Goal: Information Seeking & Learning: Check status

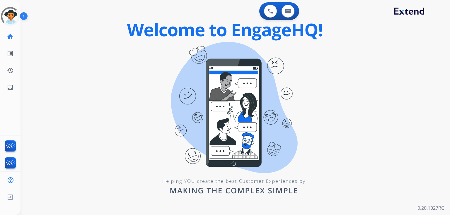
click at [126, 90] on div "0 Voice Interactions 0 Email Interactions swap_horiz Break voice bridge close_f…" at bounding box center [236, 107] width 430 height 215
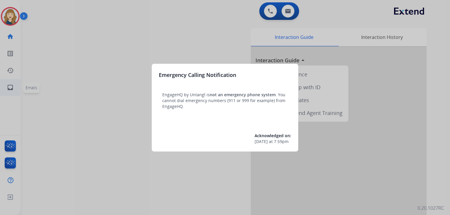
click at [5, 89] on div at bounding box center [225, 107] width 450 height 215
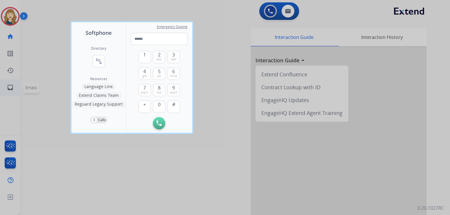
click at [5, 89] on div at bounding box center [225, 107] width 450 height 215
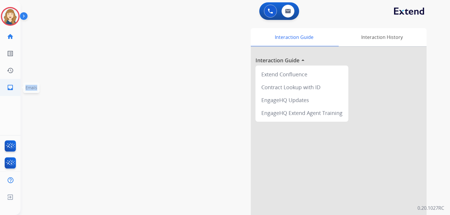
click at [5, 89] on link "inbox Emails" at bounding box center [10, 87] width 16 height 16
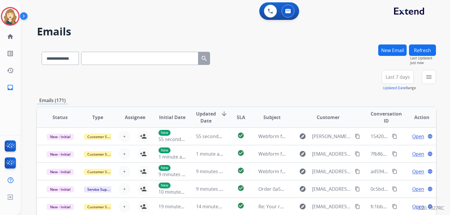
click at [156, 37] on h2 "Emails" at bounding box center [236, 32] width 399 height 12
click at [207, 116] on span "Updated Date" at bounding box center [206, 117] width 20 height 14
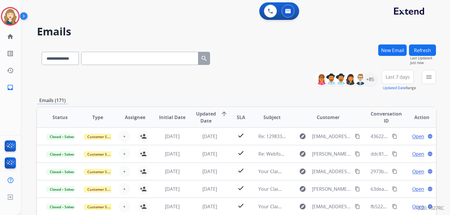
click at [407, 76] on span "Last 7 days" at bounding box center [398, 77] width 24 height 2
click at [391, 95] on div "Custom" at bounding box center [396, 98] width 32 height 9
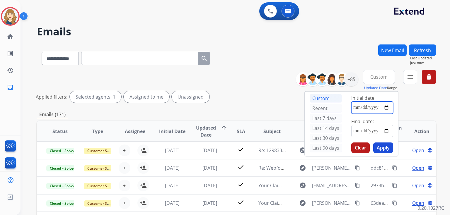
click at [354, 107] on input "date" at bounding box center [372, 108] width 42 height 12
type input "**********"
click at [388, 130] on input "date" at bounding box center [372, 131] width 42 height 12
type input "**********"
click at [385, 147] on button "Apply" at bounding box center [383, 148] width 20 height 11
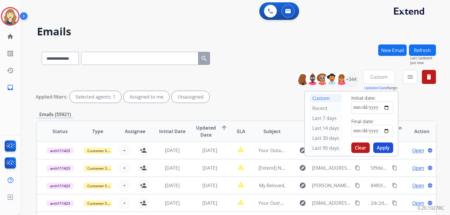
click at [260, 90] on div "**********" at bounding box center [236, 87] width 399 height 35
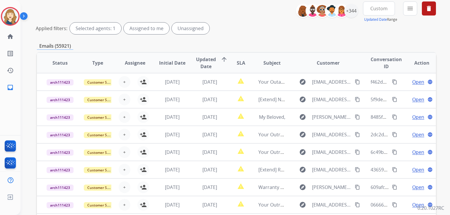
scroll to position [132, 0]
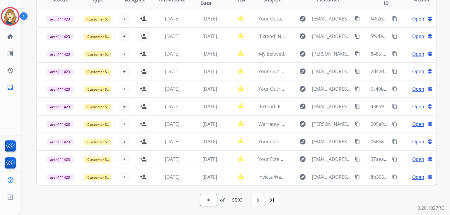
click at [207, 203] on select "* * * * * * * * * ** ** ** ** ** ** ** ** ** ** ** ** ** ** ** ** ** ** ** ** *…" at bounding box center [208, 201] width 17 height 12
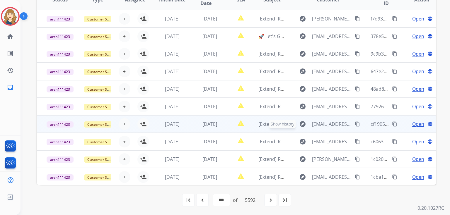
scroll to position [0, 0]
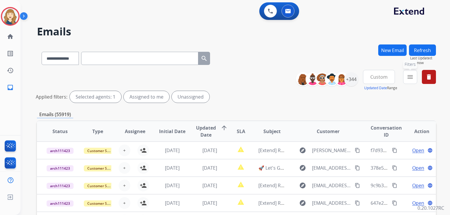
click at [411, 78] on mat-icon "menu" at bounding box center [410, 77] width 7 height 7
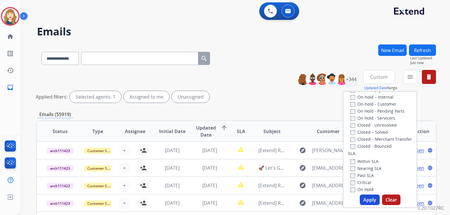
scroll to position [116, 0]
click at [274, 106] on div "**********" at bounding box center [236, 196] width 399 height 303
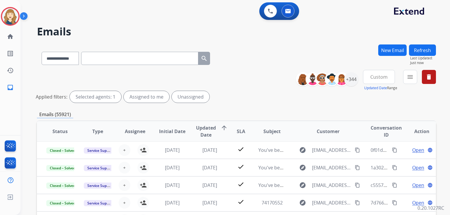
scroll to position [132, 0]
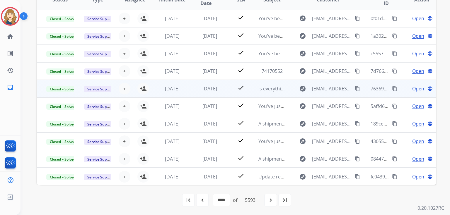
click at [416, 88] on span "Open" at bounding box center [418, 88] width 12 height 7
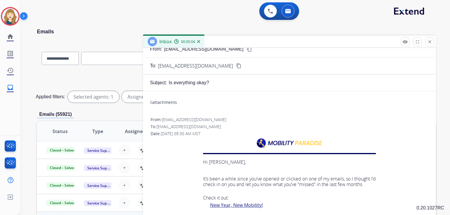
scroll to position [0, 0]
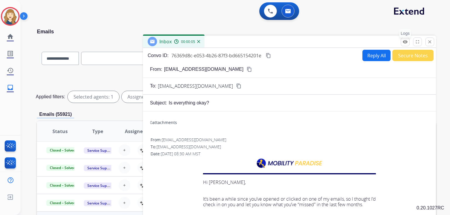
click at [406, 41] on mat-icon "remove_red_eye" at bounding box center [405, 41] width 5 height 5
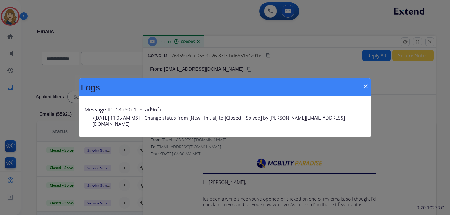
click at [365, 85] on mat-icon "close" at bounding box center [365, 86] width 7 height 7
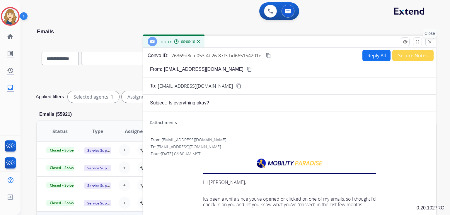
click at [430, 41] on mat-icon "close" at bounding box center [429, 41] width 5 height 5
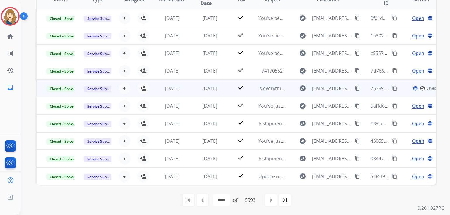
scroll to position [0, 0]
click at [412, 86] on span "Open" at bounding box center [418, 88] width 12 height 7
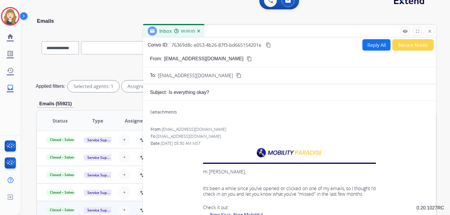
scroll to position [0, 0]
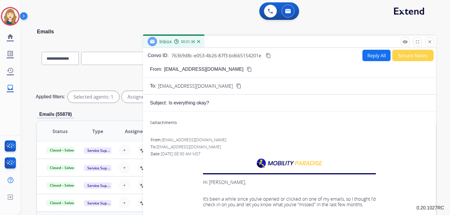
click at [122, 76] on div "**********" at bounding box center [236, 87] width 399 height 35
click at [431, 39] on mat-icon "close" at bounding box center [429, 41] width 5 height 5
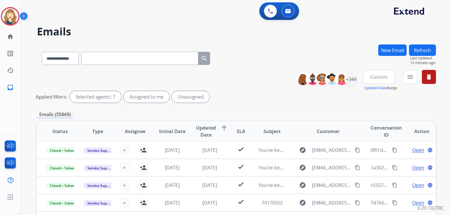
scroll to position [132, 0]
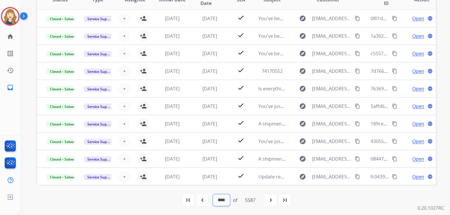
click at [219, 202] on select "* * * * * * * * * ** ** ** ** ** ** ** ** ** ** ** ** ** ** ** ** ** ** ** ** *…" at bounding box center [221, 201] width 17 height 12
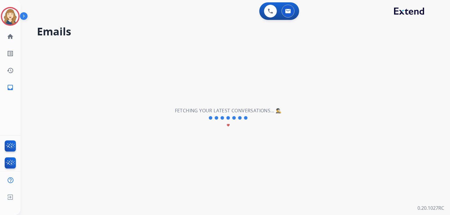
scroll to position [0, 0]
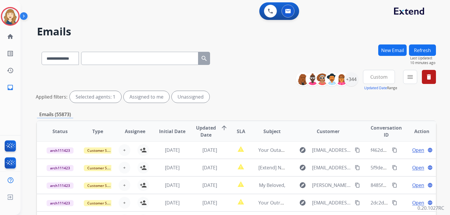
click at [251, 95] on div "Applied filters: Selected agents: 1 Assigned to me Unassigned" at bounding box center [235, 97] width 399 height 12
click at [410, 76] on mat-icon "menu" at bounding box center [410, 77] width 7 height 7
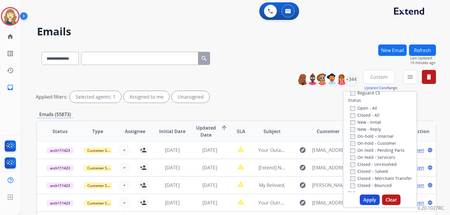
scroll to position [76, 0]
click at [363, 123] on label "New - Initial" at bounding box center [365, 123] width 31 height 6
click at [368, 130] on label "New - Reply" at bounding box center [365, 130] width 30 height 6
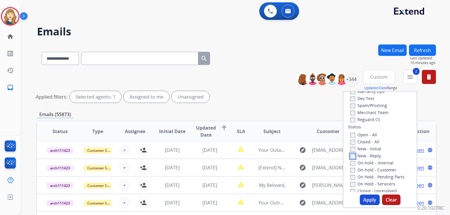
scroll to position [161, 0]
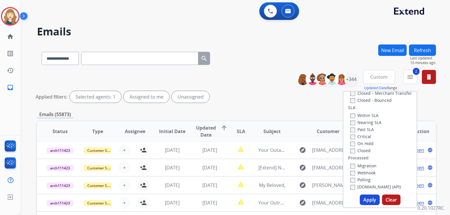
click at [370, 199] on button "Apply" at bounding box center [370, 200] width 20 height 11
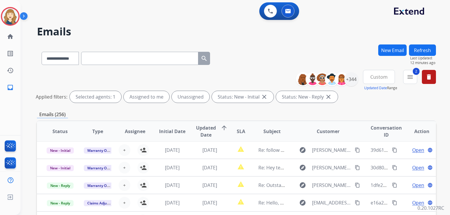
scroll to position [23, 0]
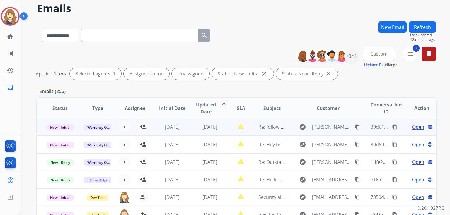
click at [392, 127] on mat-icon "content_copy" at bounding box center [394, 127] width 5 height 5
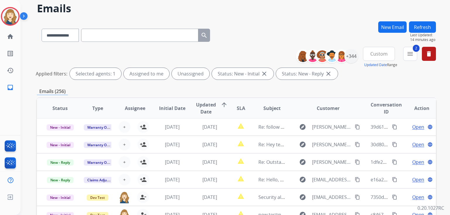
click at [152, 77] on div "Assigned to me" at bounding box center [147, 74] width 46 height 12
click at [353, 54] on div "+344" at bounding box center [351, 56] width 14 height 14
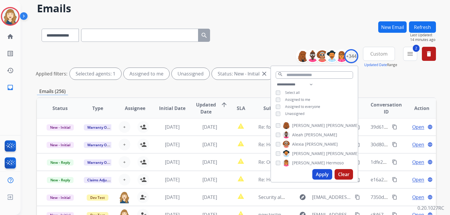
click at [291, 98] on span "Assigned to me" at bounding box center [297, 99] width 25 height 5
click at [322, 171] on button "Apply" at bounding box center [322, 174] width 20 height 11
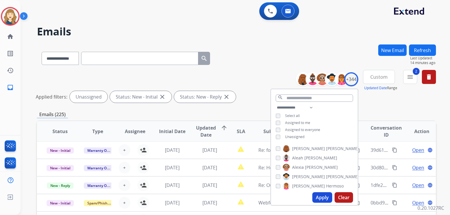
click at [247, 9] on div "0 Voice Interactions 0 Email Interactions" at bounding box center [232, 11] width 408 height 19
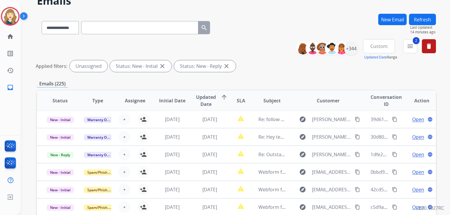
scroll to position [31, 0]
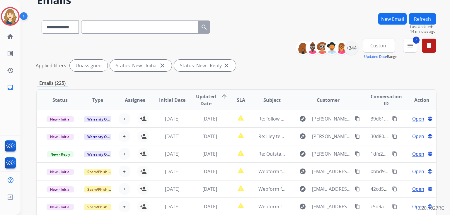
click at [372, 45] on span "Custom" at bounding box center [378, 46] width 17 height 2
click at [365, 69] on div "Custom" at bounding box center [377, 67] width 32 height 9
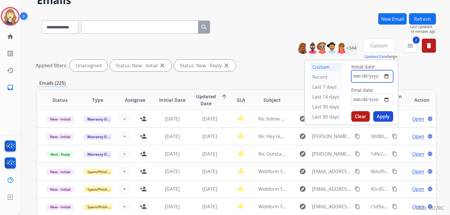
click at [389, 76] on input "date" at bounding box center [372, 76] width 42 height 12
click at [387, 76] on input "date" at bounding box center [372, 76] width 42 height 12
type input "**********"
click at [351, 76] on input "**********" at bounding box center [372, 76] width 42 height 12
type input "**********"
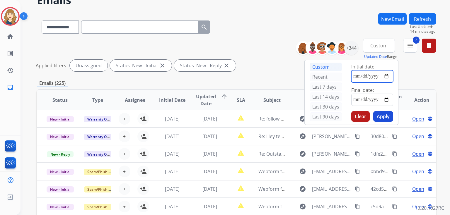
type input "**********"
click at [386, 101] on input "date" at bounding box center [372, 100] width 42 height 12
type input "**********"
click at [386, 117] on button "Apply" at bounding box center [383, 116] width 20 height 11
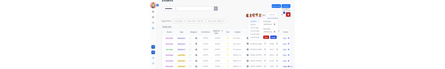
scroll to position [0, 0]
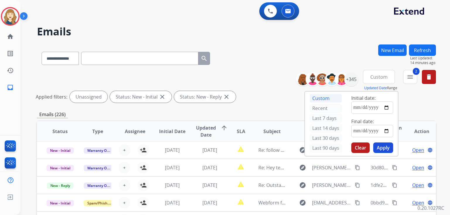
click at [274, 57] on div "**********" at bounding box center [236, 57] width 399 height 25
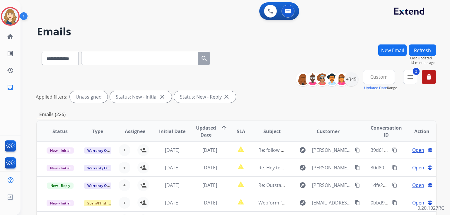
click at [256, 78] on div "**********" at bounding box center [236, 87] width 399 height 35
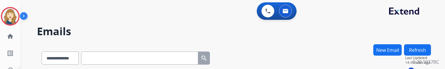
scroll to position [273, 0]
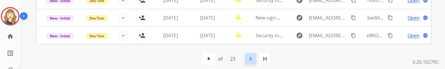
click at [253, 57] on mat-icon "navigate_next" at bounding box center [250, 59] width 7 height 7
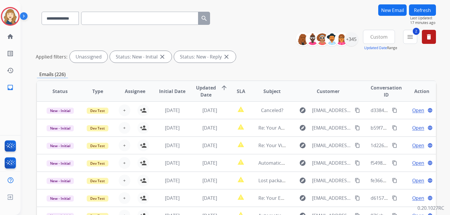
scroll to position [41, 0]
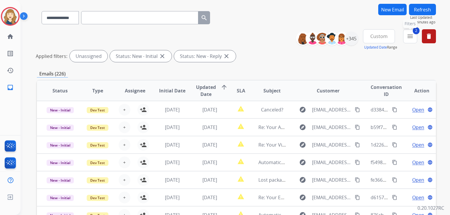
click at [416, 38] on button "2 menu Filters" at bounding box center [410, 36] width 14 height 14
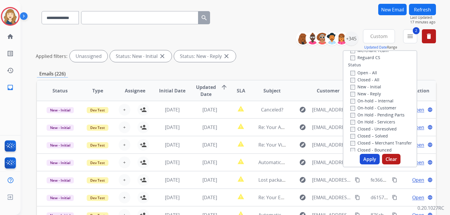
scroll to position [72, 0]
click at [367, 156] on button "Apply" at bounding box center [370, 159] width 20 height 11
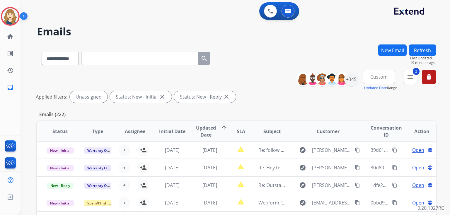
scroll to position [132, 0]
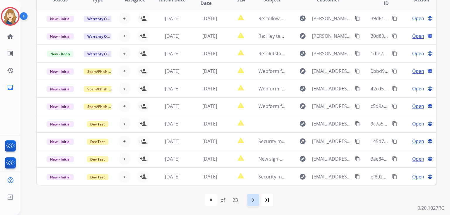
click at [254, 199] on mat-icon "navigate_next" at bounding box center [253, 200] width 7 height 7
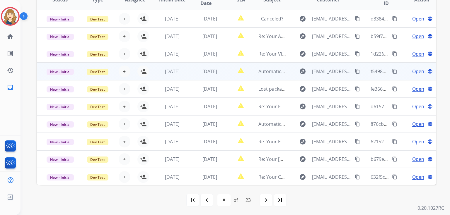
scroll to position [0, 0]
